Goal: Check status: Check status

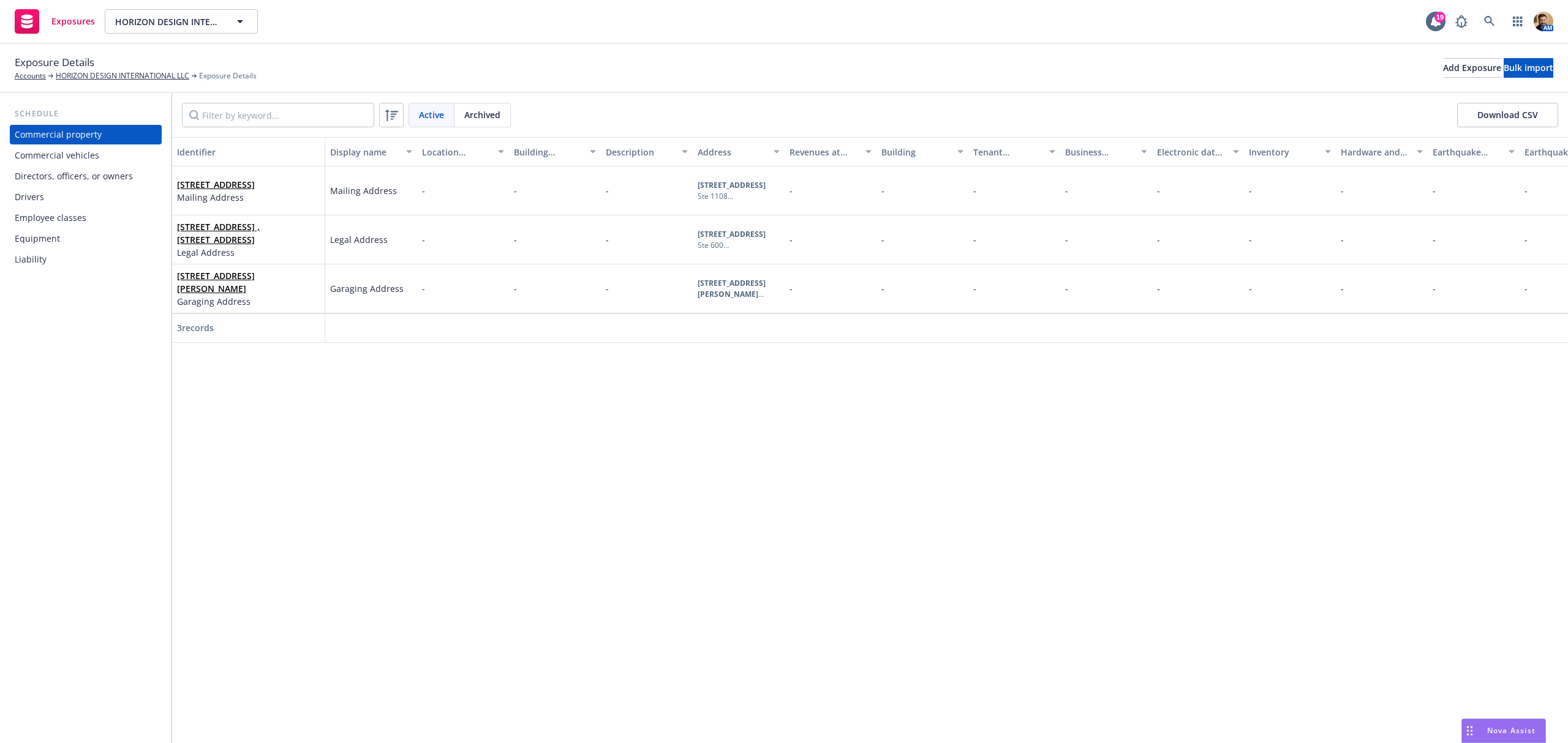
click at [63, 177] on div "Directors, officers, or owners" at bounding box center [74, 176] width 118 height 19
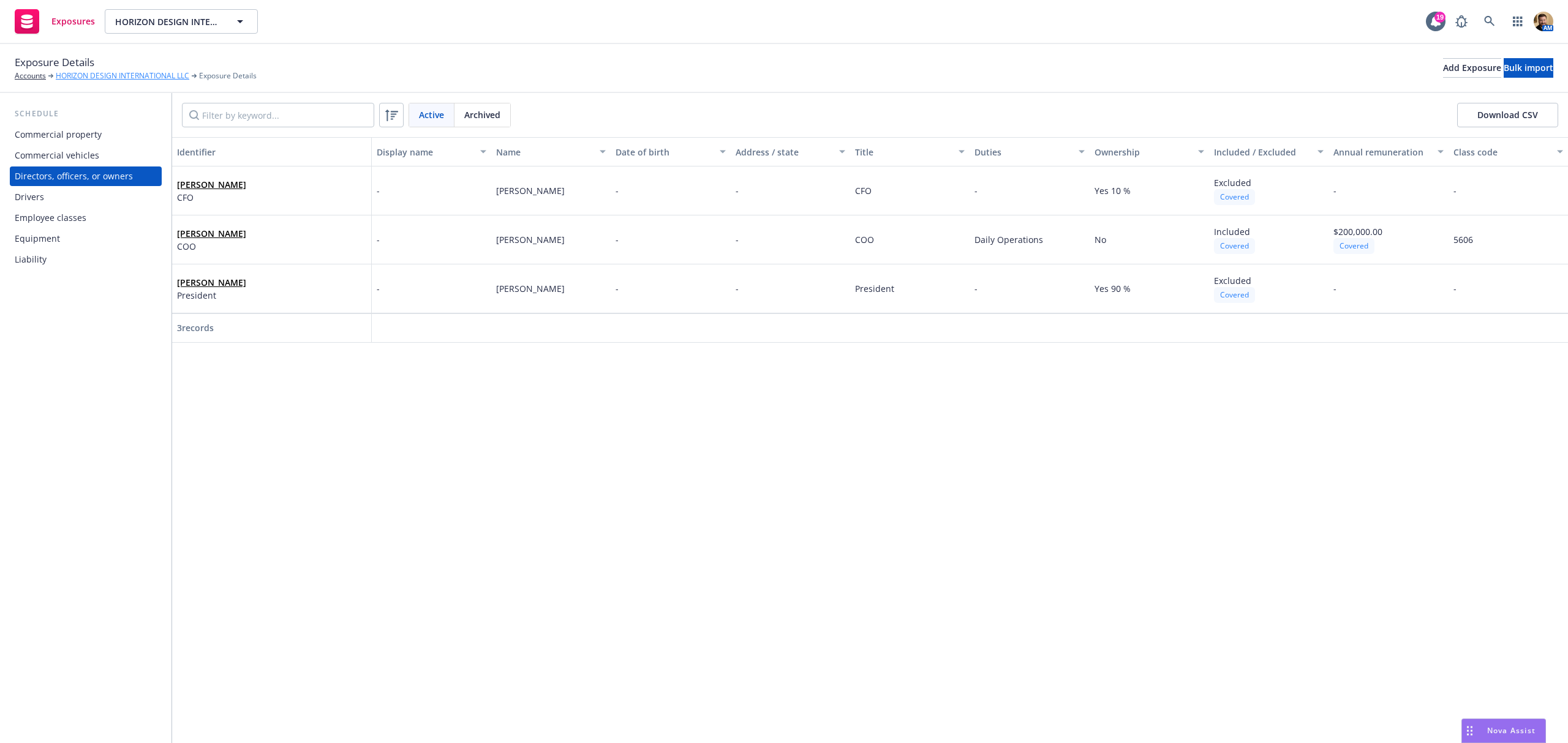
click at [88, 77] on link "HORIZON DESIGN INTERNATIONAL LLC" at bounding box center [122, 76] width 133 height 11
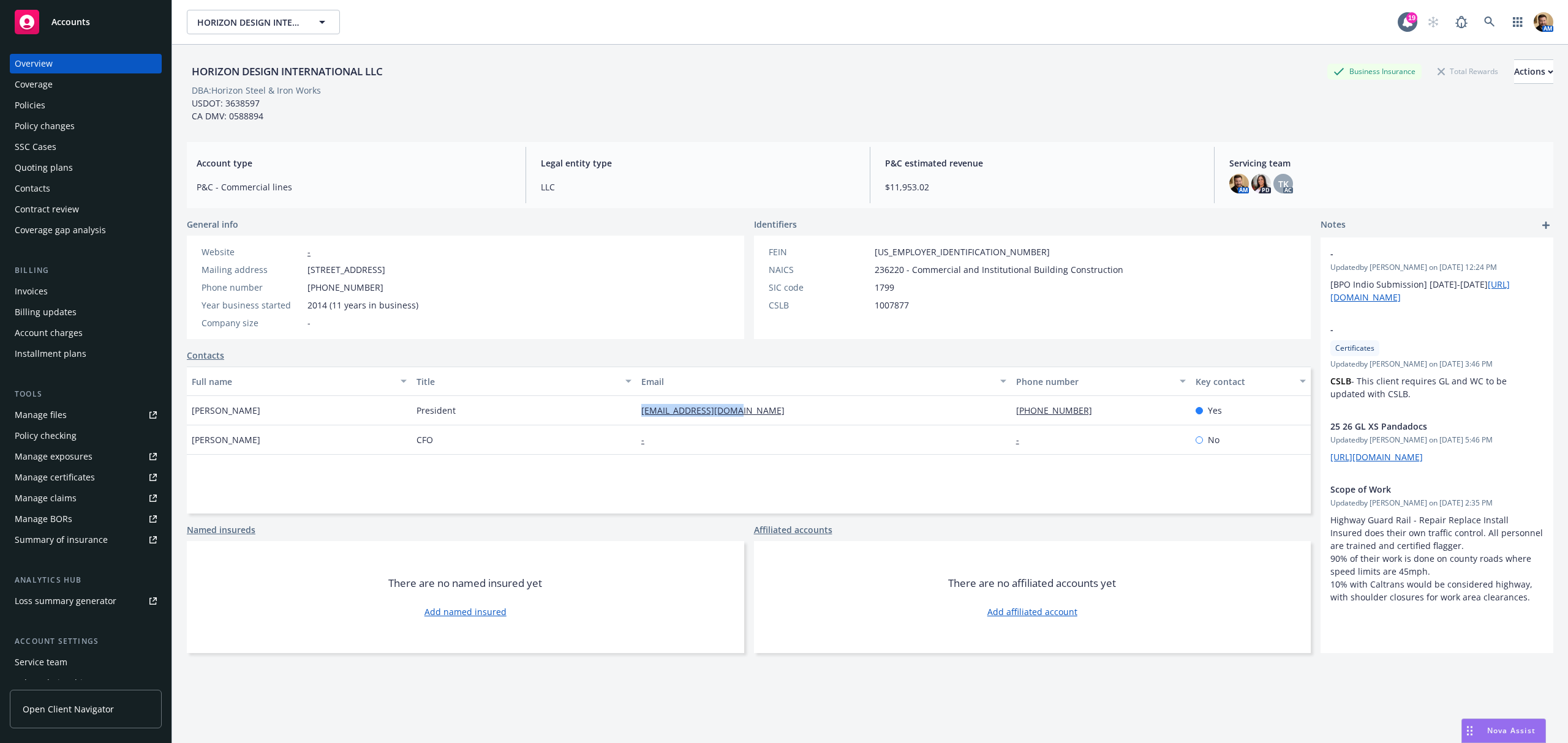
drag, startPoint x: 707, startPoint y: 410, endPoint x: 635, endPoint y: 429, distance: 74.5
click at [629, 410] on div "[PERSON_NAME] President [EMAIL_ADDRESS][DOMAIN_NAME] [PHONE_NUMBER] Yes" at bounding box center [749, 410] width 1124 height 29
copy div "[EMAIL_ADDRESS][DOMAIN_NAME]"
click at [74, 161] on div "Quoting plans" at bounding box center [86, 168] width 142 height 19
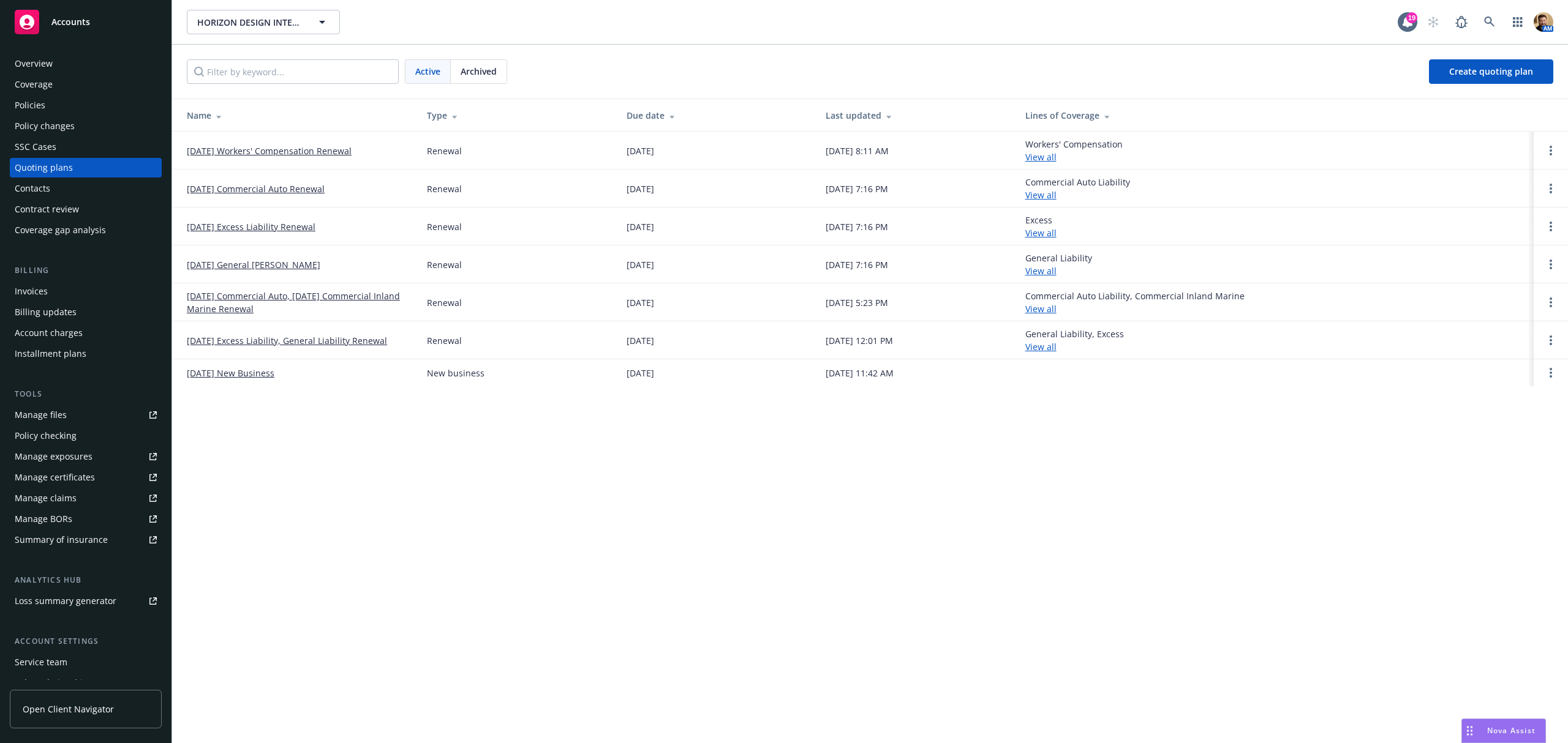
click at [323, 154] on link "[DATE] Workers' Compensation Renewal" at bounding box center [269, 151] width 165 height 13
